Goal: Check status: Check status

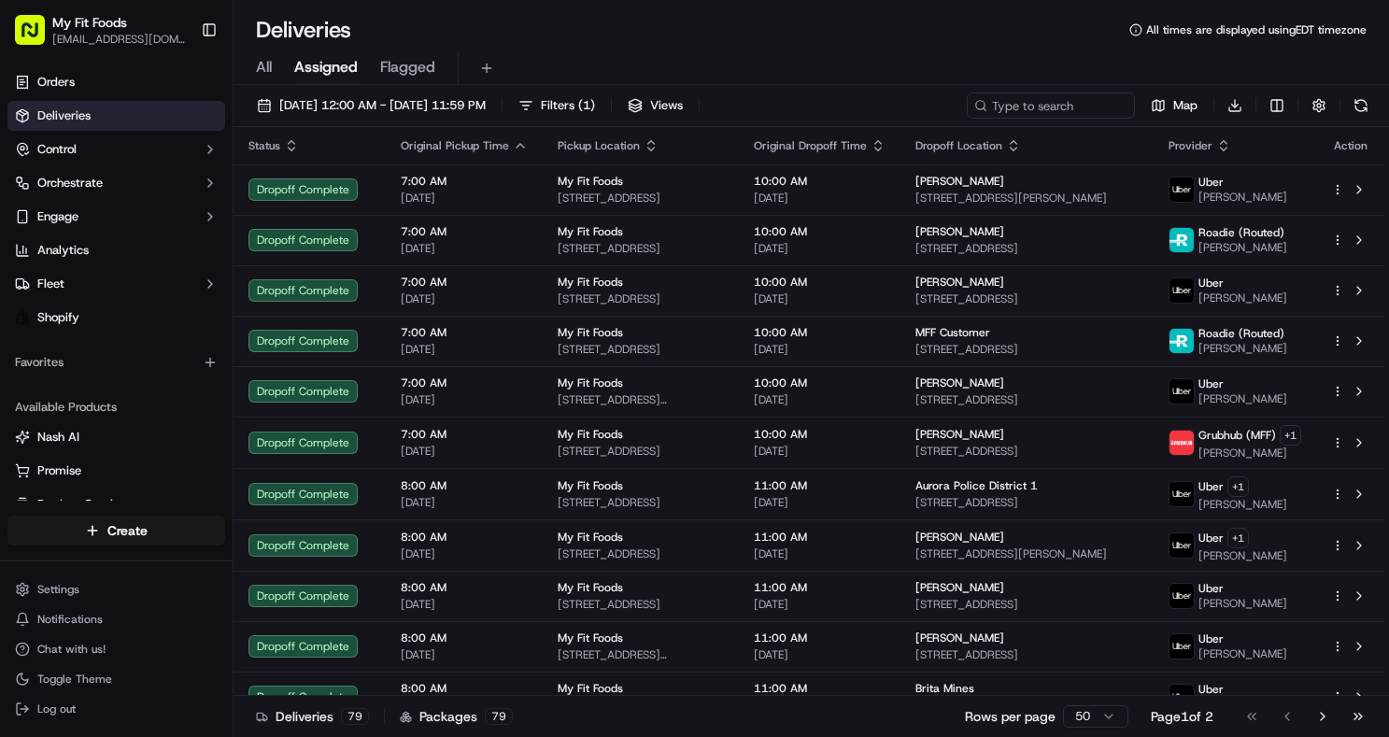
click at [266, 70] on span "All" at bounding box center [264, 67] width 16 height 22
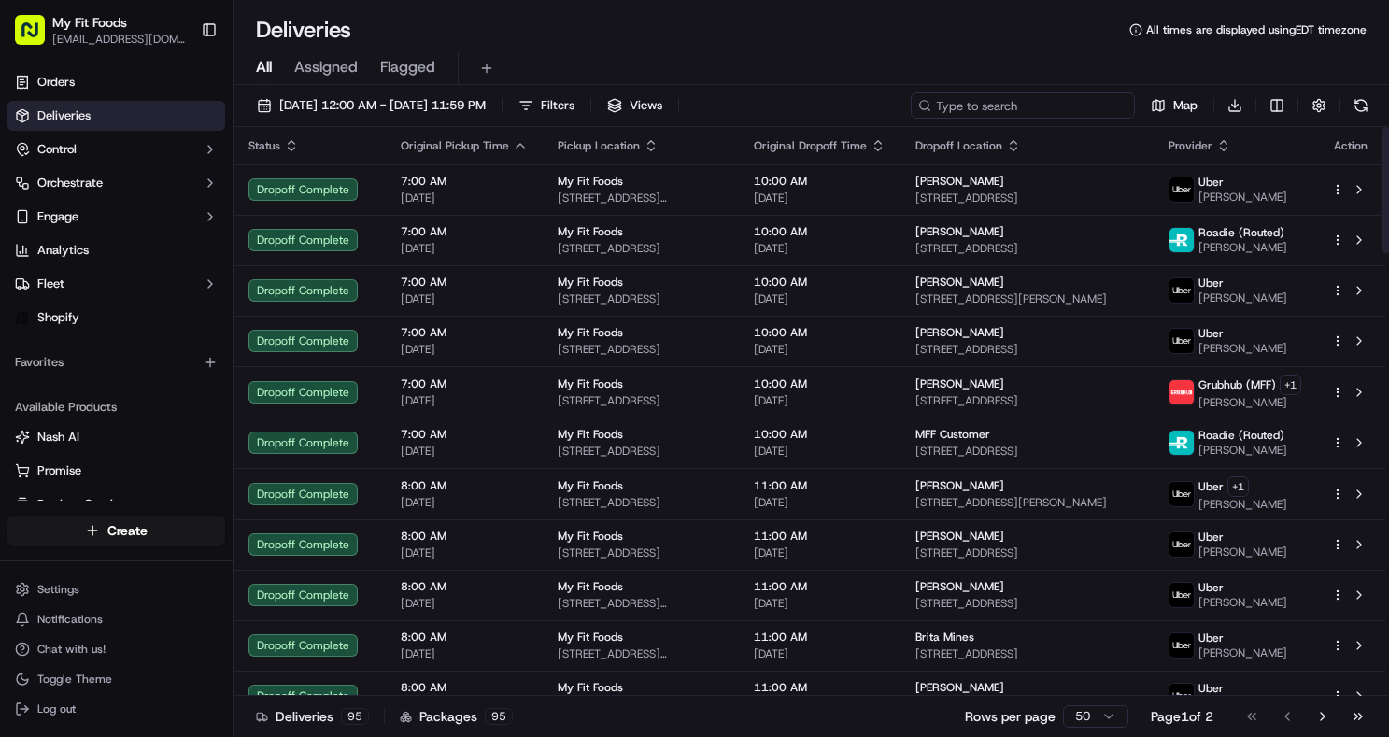
click at [1007, 112] on input at bounding box center [1023, 105] width 224 height 26
paste input "#934570"
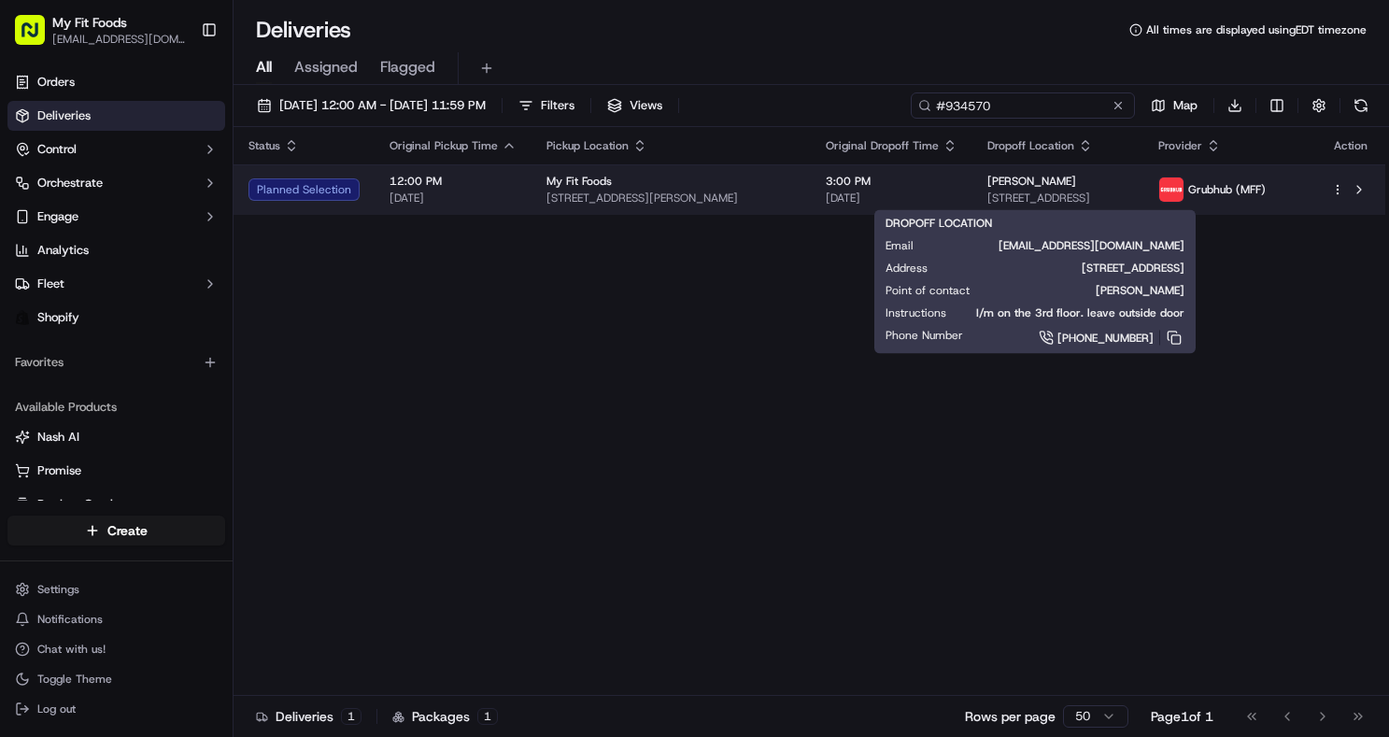
type input "#934570"
click at [1086, 190] on div "Dana Kircher 16359 W 10th Ave P-6, Golden, CO 80401, USA" at bounding box center [1057, 190] width 141 height 32
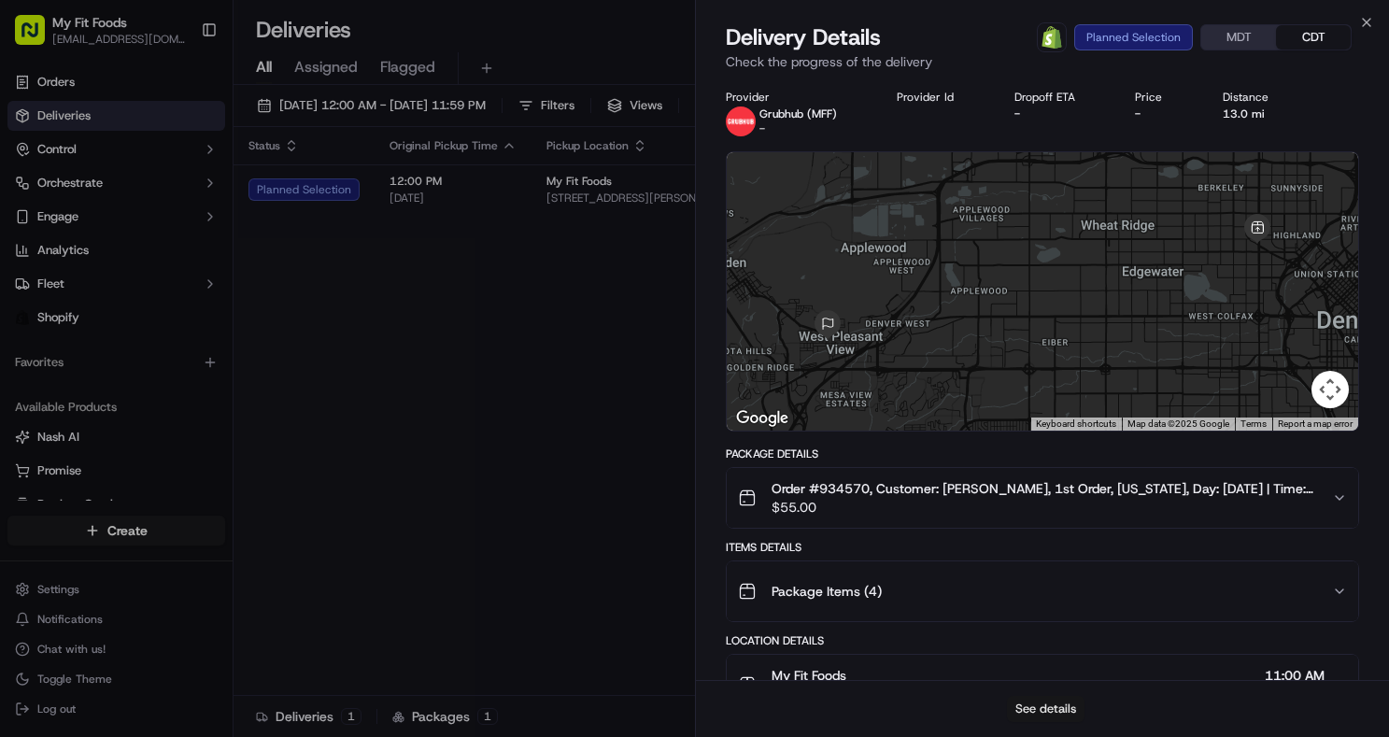
click at [1051, 699] on button "See details" at bounding box center [1046, 709] width 78 height 26
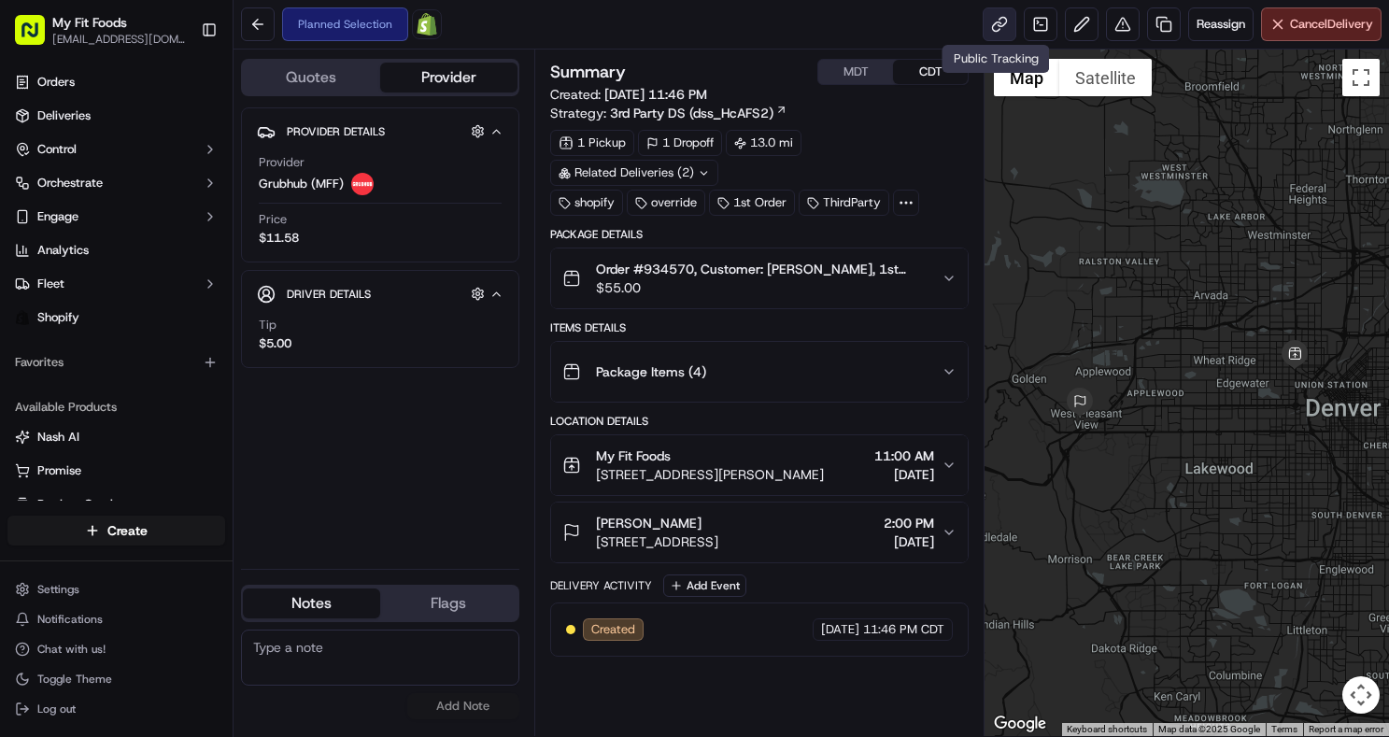
click at [996, 16] on link at bounding box center [999, 24] width 34 height 34
click at [996, 36] on link at bounding box center [999, 24] width 34 height 34
